Goal: Information Seeking & Learning: Learn about a topic

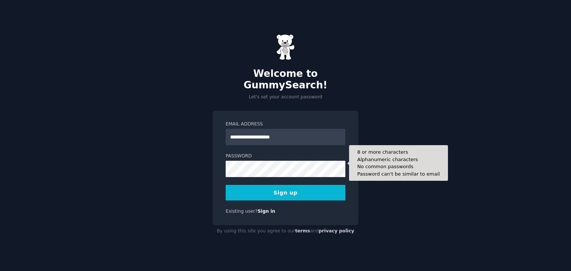
type input "**********"
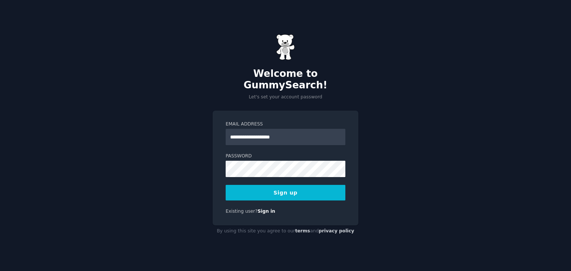
click at [256, 185] on button "Sign up" at bounding box center [286, 193] width 120 height 16
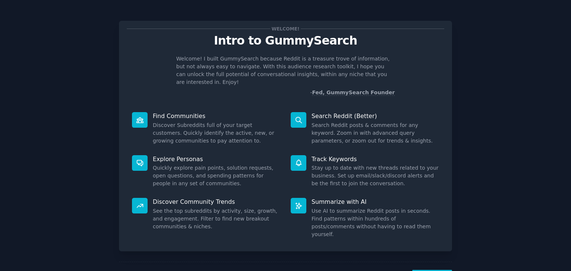
scroll to position [19, 0]
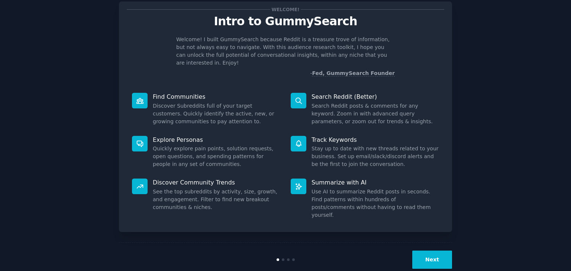
click at [440, 251] on button "Next" at bounding box center [432, 260] width 40 height 18
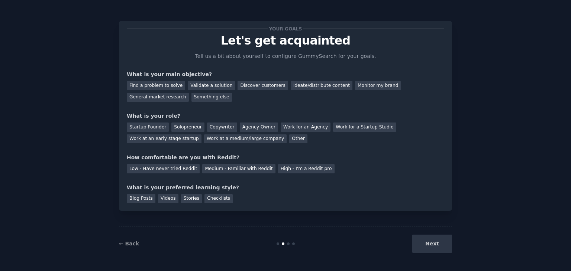
click at [435, 236] on div "Next" at bounding box center [396, 244] width 111 height 18
click at [170, 89] on div "Find a problem to solve" at bounding box center [156, 85] width 58 height 9
click at [219, 87] on div "Validate a solution" at bounding box center [211, 85] width 47 height 9
click at [145, 84] on div "Find a problem to solve" at bounding box center [156, 85] width 58 height 9
click at [148, 125] on div "Startup Founder" at bounding box center [148, 127] width 42 height 9
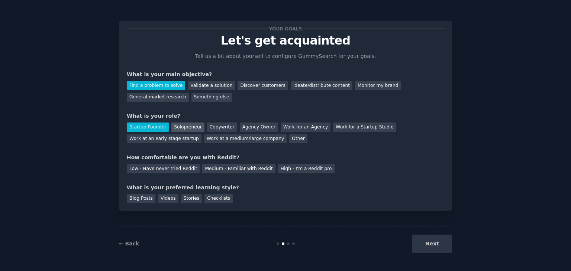
click at [173, 128] on div "Solopreneur" at bounding box center [187, 127] width 33 height 9
click at [278, 168] on div "High - I'm a Reddit pro" at bounding box center [306, 168] width 57 height 9
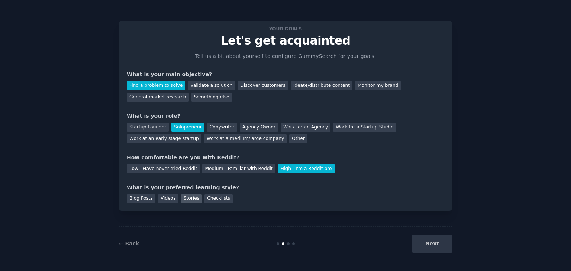
click at [190, 197] on div "Stories" at bounding box center [191, 198] width 21 height 9
click at [428, 242] on button "Next" at bounding box center [432, 244] width 40 height 18
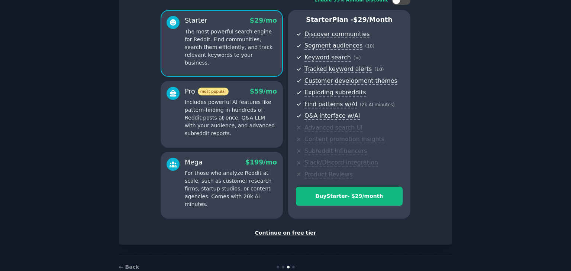
scroll to position [74, 0]
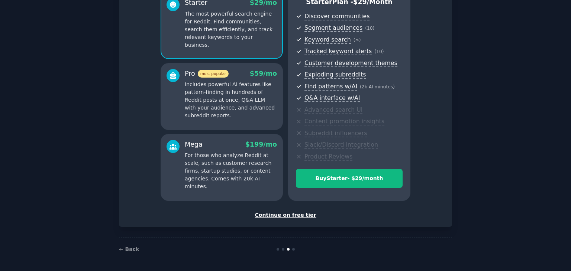
click at [287, 216] on div "Continue on free tier" at bounding box center [286, 216] width 318 height 8
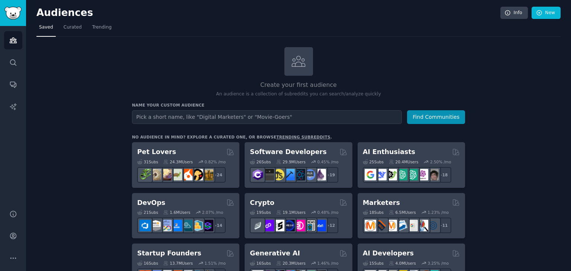
click at [275, 119] on input "text" at bounding box center [267, 117] width 270 height 14
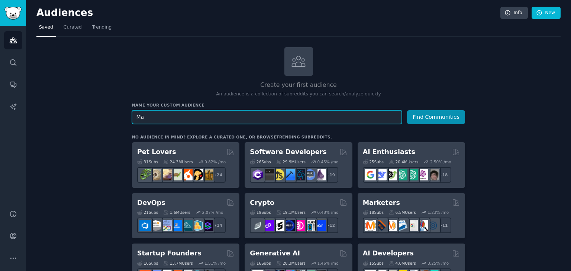
type input "M"
type input "Ai automation"
click at [407, 110] on button "Find Communities" at bounding box center [436, 117] width 58 height 14
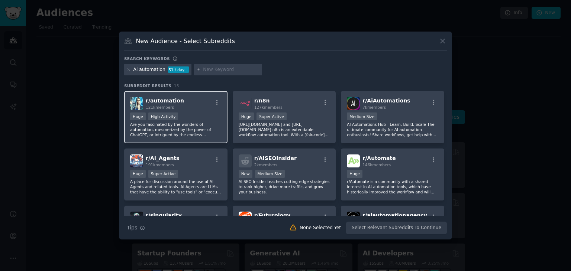
click at [178, 125] on p "Are you fascinated by the wonders of automation, mesmerized by the power of Cha…" at bounding box center [175, 130] width 91 height 16
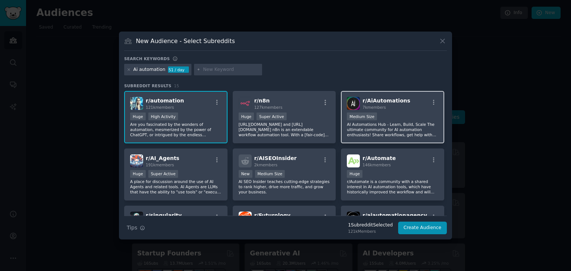
click at [344, 139] on div "r/ AiAutomations 7k members Medium Size AI Automations Hub - Learn, Build, Scal…" at bounding box center [392, 117] width 103 height 52
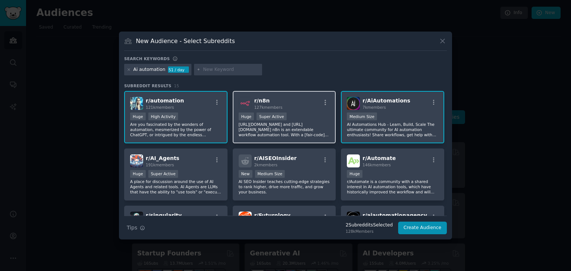
click at [305, 137] on p "https://n8n.io/ and https://github.com/n8n-io/n8n n8n is an extendable workflow…" at bounding box center [284, 130] width 91 height 16
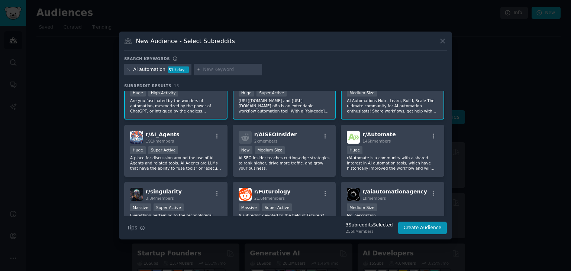
scroll to position [27, 0]
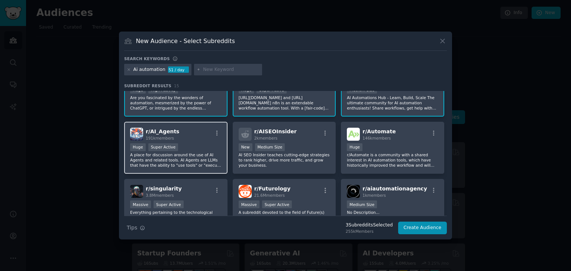
click at [192, 139] on div "r/ AI_Agents 191k members" at bounding box center [175, 134] width 91 height 13
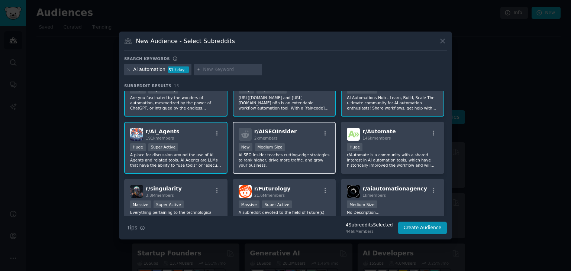
click at [300, 164] on p "AI SEO Insider teaches cutting-edge strategies to rank higher, drive more traff…" at bounding box center [284, 160] width 91 height 16
click at [284, 151] on div "1000 - 10,000 members New Medium Size" at bounding box center [284, 148] width 91 height 9
click at [181, 152] on p "A place for discussion around the use of AI Agents and related tools. AI Agents…" at bounding box center [175, 160] width 91 height 16
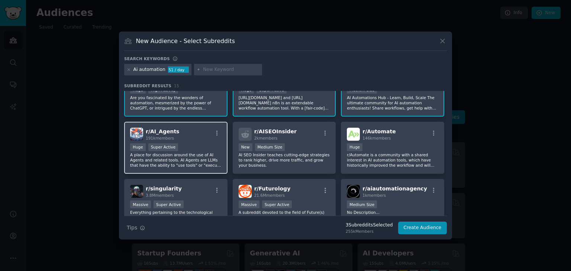
scroll to position [0, 0]
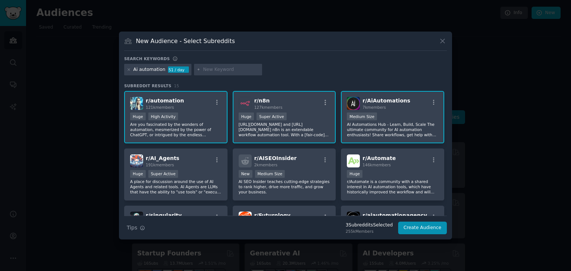
click at [357, 130] on p "AI Automations Hub - Learn, Build, Scale The ultimate community for AI automati…" at bounding box center [392, 130] width 91 height 16
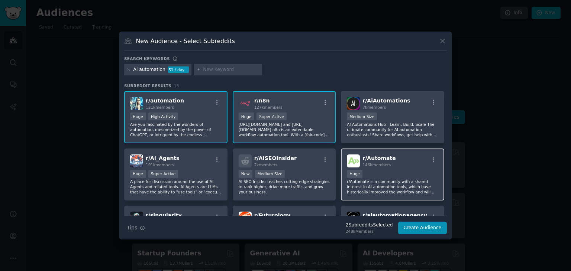
click at [370, 178] on div "Huge" at bounding box center [392, 174] width 91 height 9
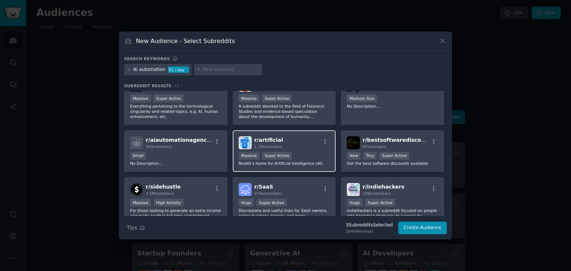
scroll to position [111, 0]
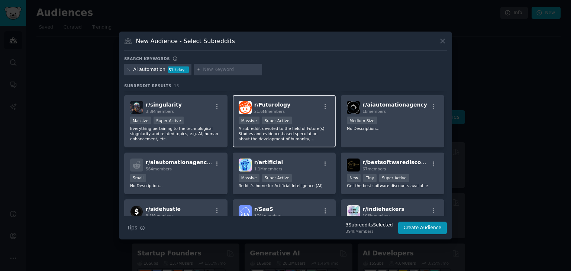
click at [318, 136] on p "A subreddit devoted to the field of Future(s) Studies and evidence-based specul…" at bounding box center [284, 134] width 91 height 16
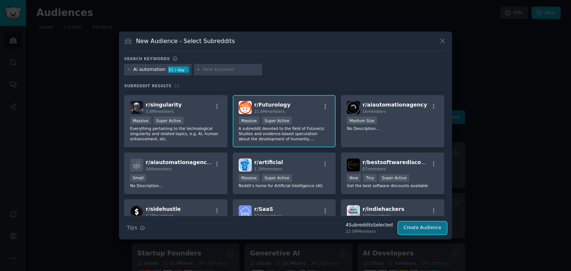
click at [419, 228] on button "Create Audience" at bounding box center [422, 228] width 49 height 13
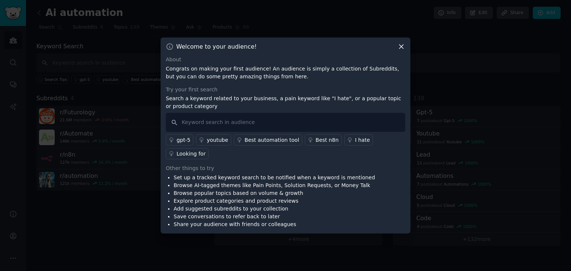
click at [402, 49] on icon at bounding box center [401, 47] width 4 height 4
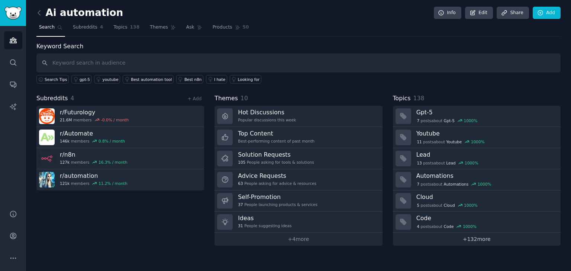
click at [468, 243] on link "+ 132 more" at bounding box center [477, 239] width 168 height 13
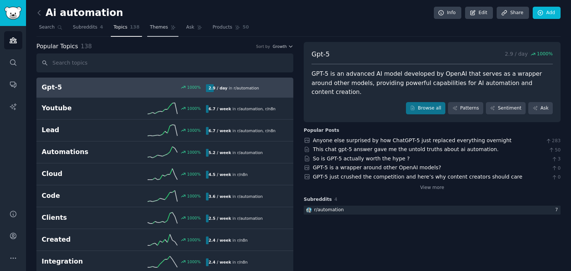
click at [167, 23] on link "Themes" at bounding box center [162, 29] width 31 height 15
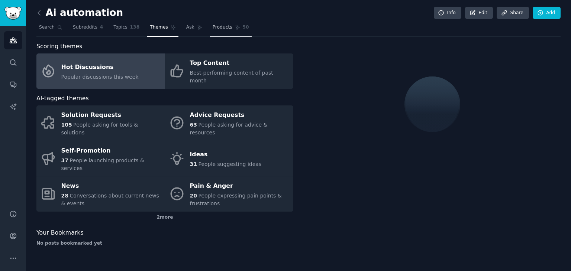
click at [213, 29] on span "Products" at bounding box center [223, 27] width 20 height 7
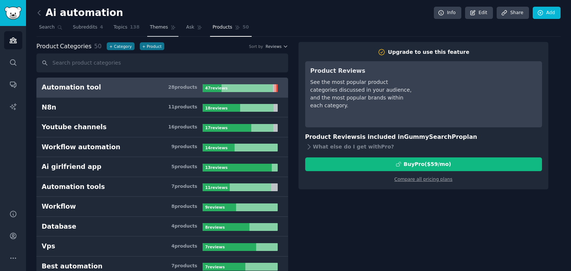
click at [150, 30] on span "Themes" at bounding box center [159, 27] width 18 height 7
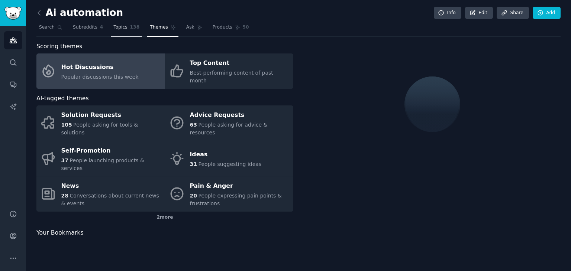
click at [123, 26] on link "Topics 138" at bounding box center [126, 29] width 31 height 15
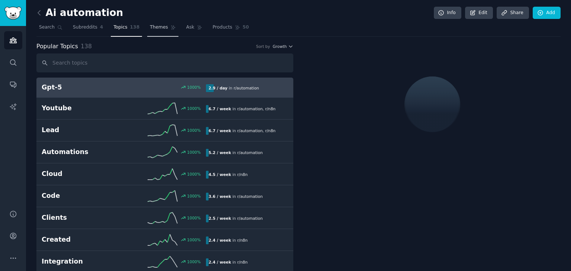
click at [147, 23] on link "Themes" at bounding box center [162, 29] width 31 height 15
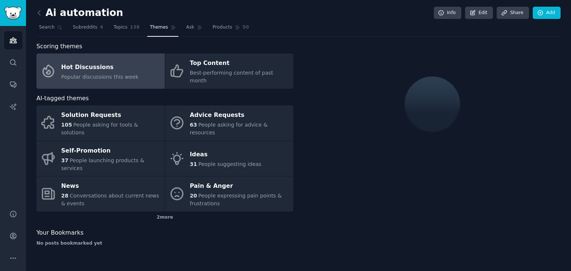
click at [120, 64] on div "Hot Discussions" at bounding box center [99, 67] width 77 height 12
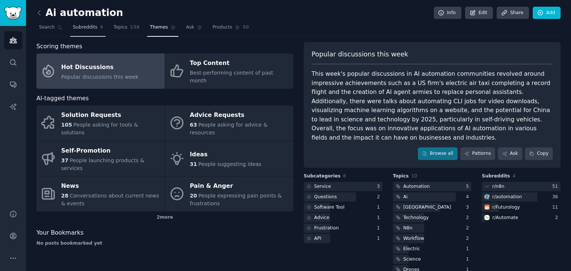
click at [100, 28] on span "4" at bounding box center [101, 27] width 3 height 7
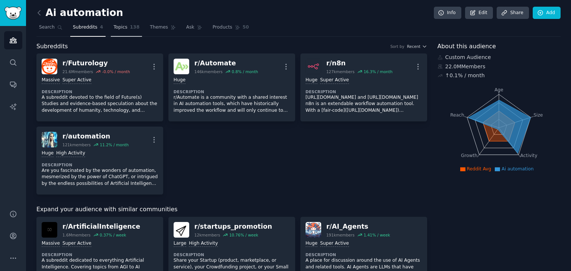
click at [113, 27] on span "Topics" at bounding box center [120, 27] width 14 height 7
